Goal: Navigation & Orientation: Find specific page/section

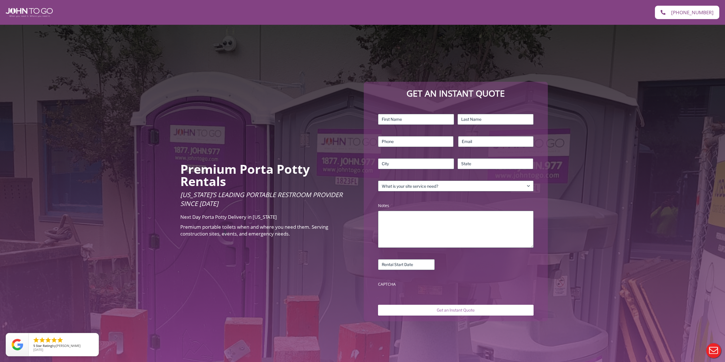
click at [25, 7] on div at bounding box center [181, 12] width 357 height 19
click at [22, 9] on img at bounding box center [29, 12] width 47 height 9
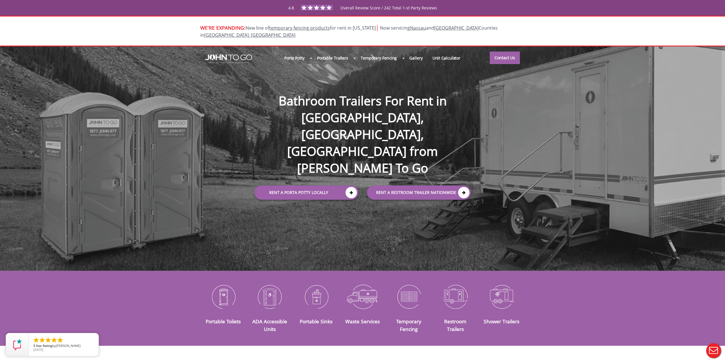
click at [222, 112] on div "Porta Potty Portable Toilets ADA Accessible Units Portable Sinks Waste Services…" at bounding box center [362, 158] width 725 height 224
click at [166, 25] on div "WE'RE EXPANDING: New line of temporary fencing products for rent in [US_STATE] …" at bounding box center [362, 31] width 725 height 31
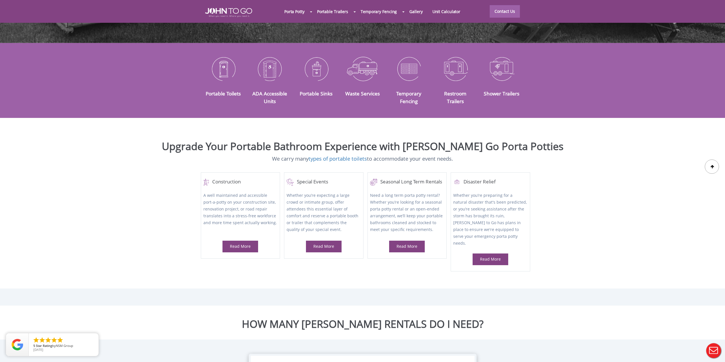
click at [125, 151] on div at bounding box center [362, 181] width 725 height 362
